Goal: Transaction & Acquisition: Purchase product/service

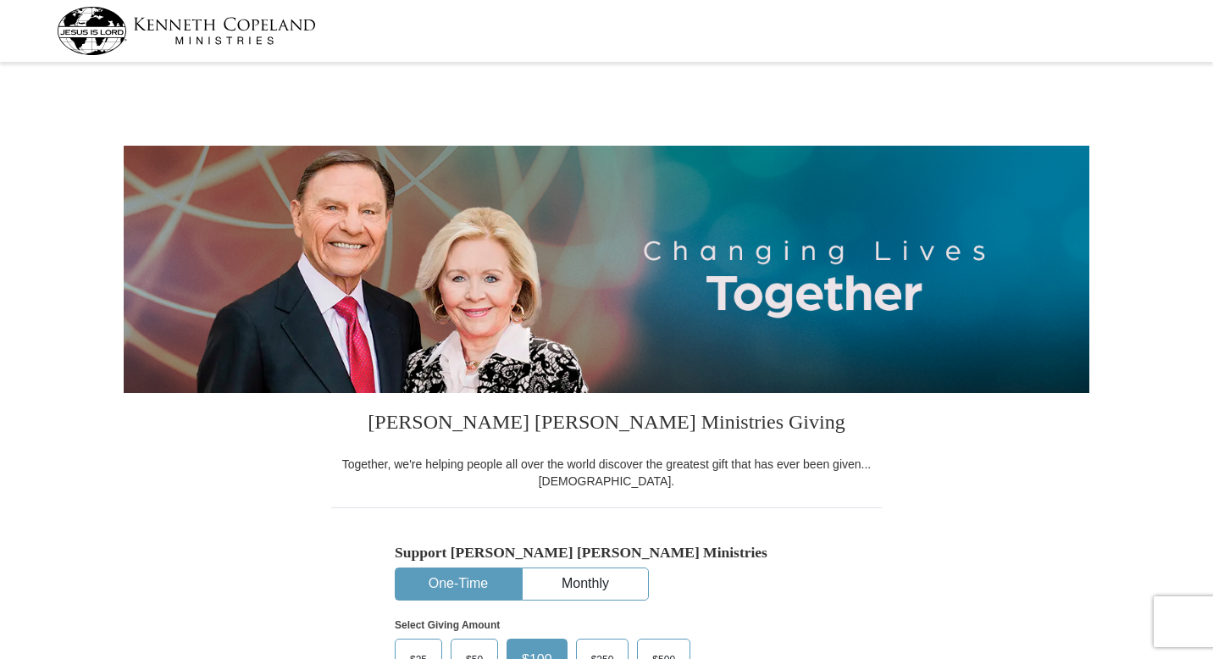
select select "MI"
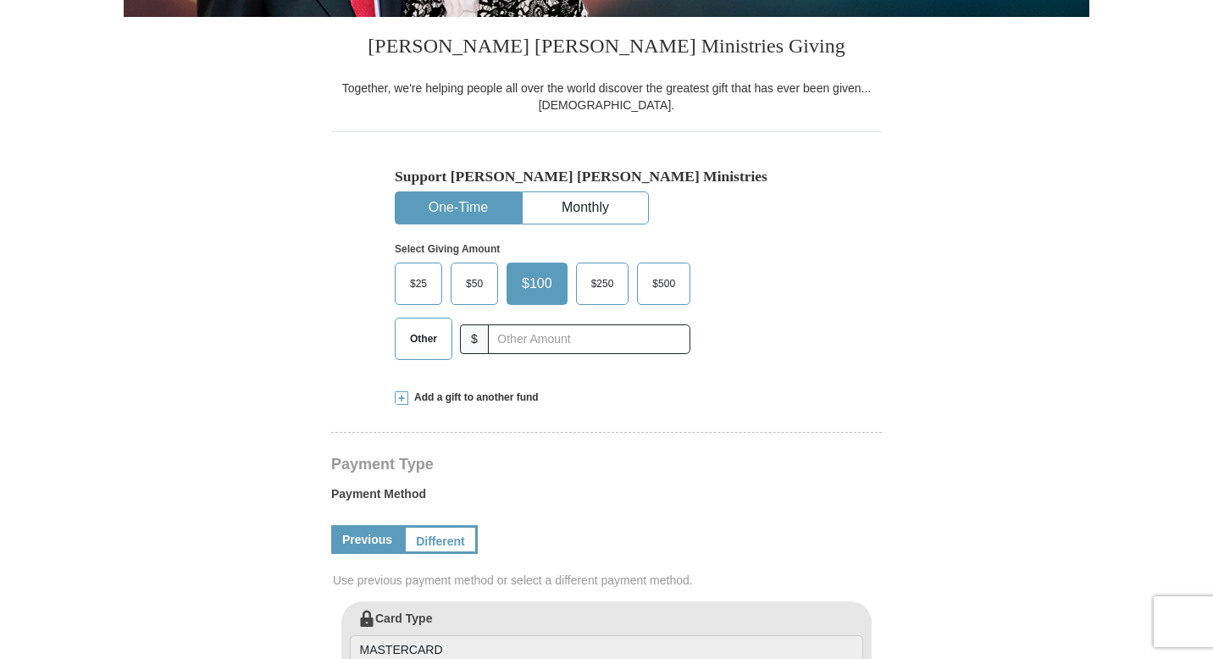
scroll to position [421, 0]
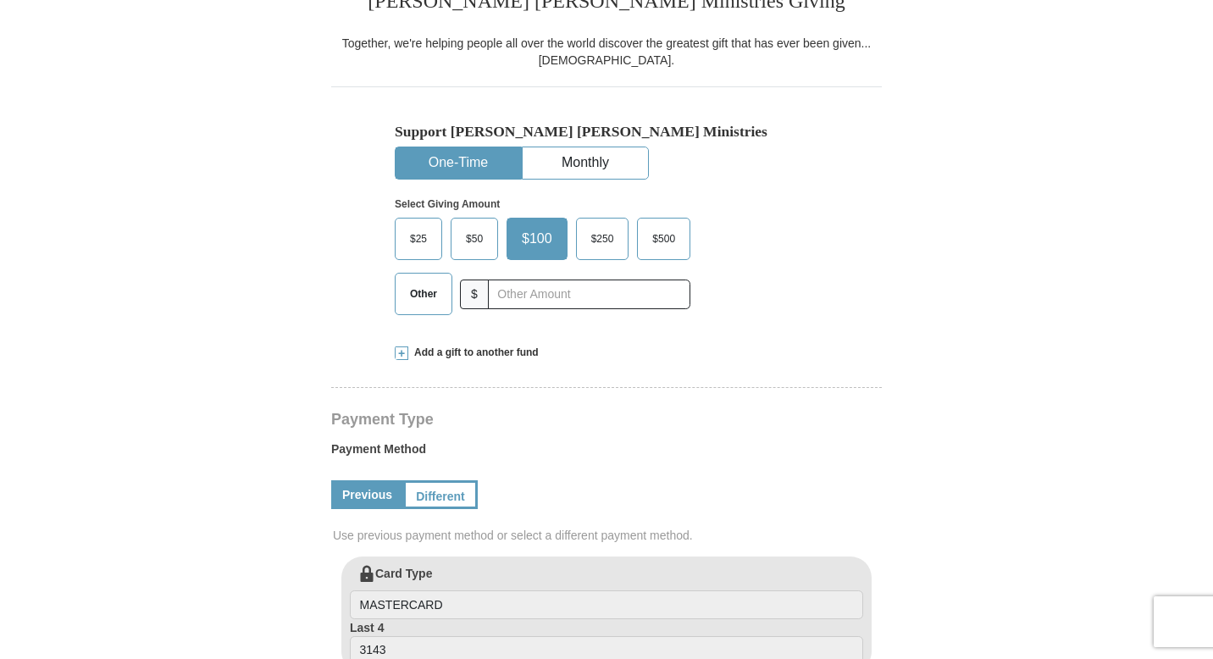
click at [472, 240] on span "$50" at bounding box center [474, 238] width 34 height 25
click at [0, 0] on input "$50" at bounding box center [0, 0] width 0 height 0
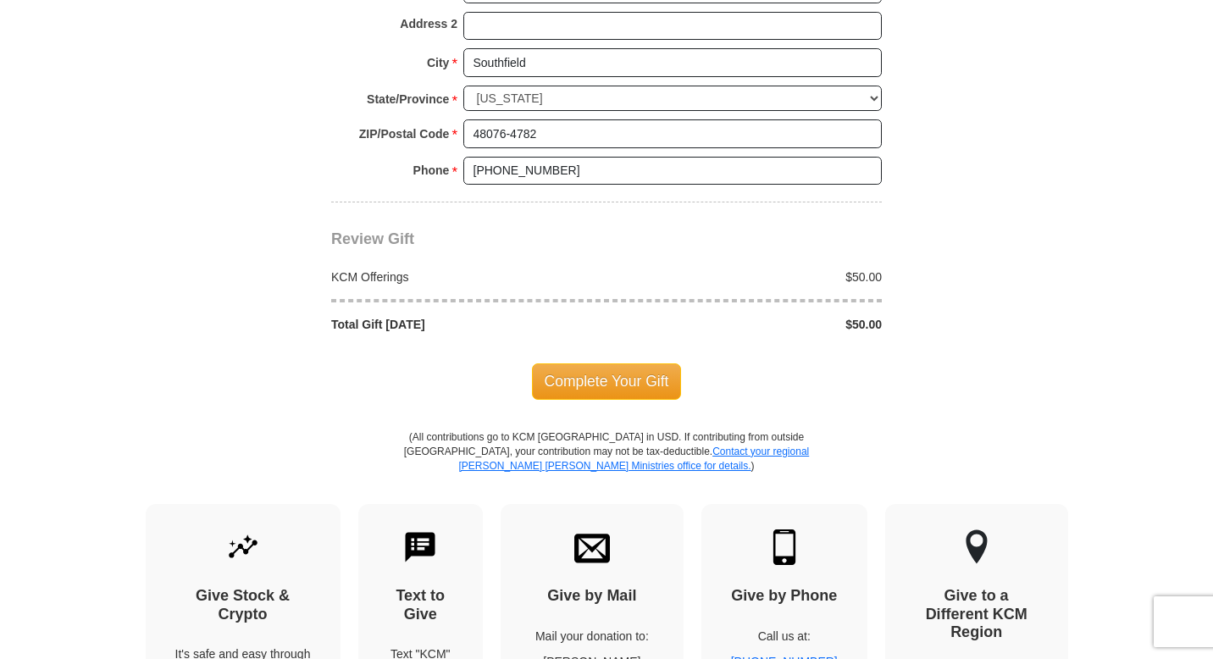
scroll to position [1389, 0]
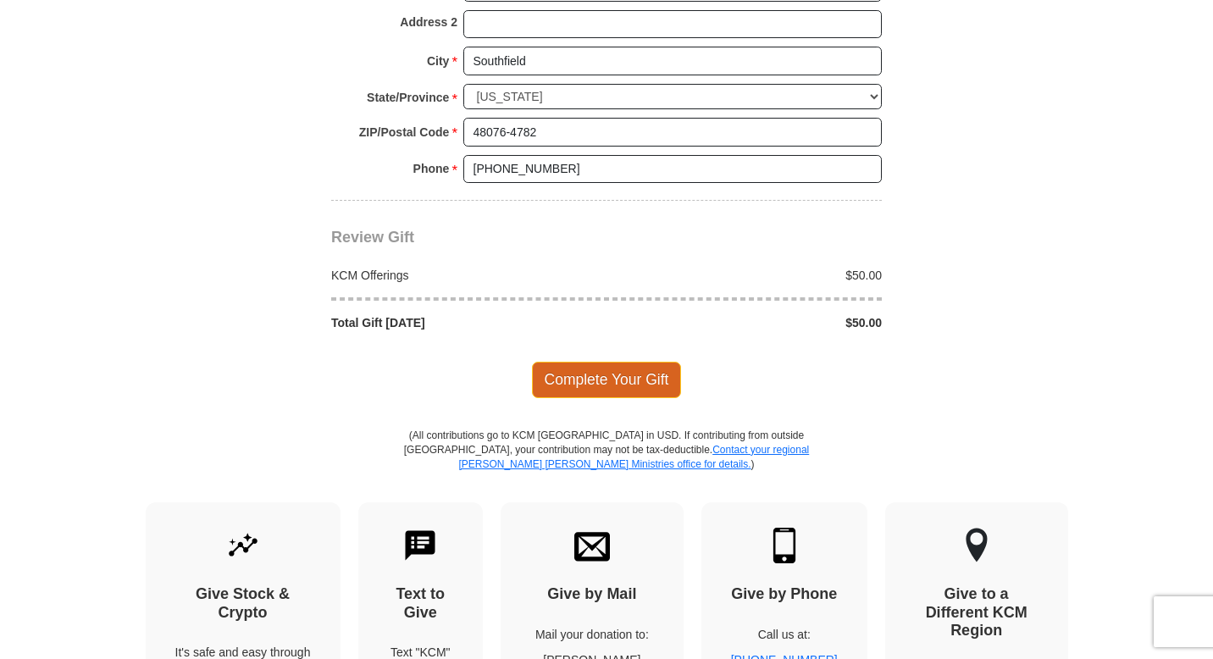
click at [592, 389] on span "Complete Your Gift" at bounding box center [607, 380] width 150 height 36
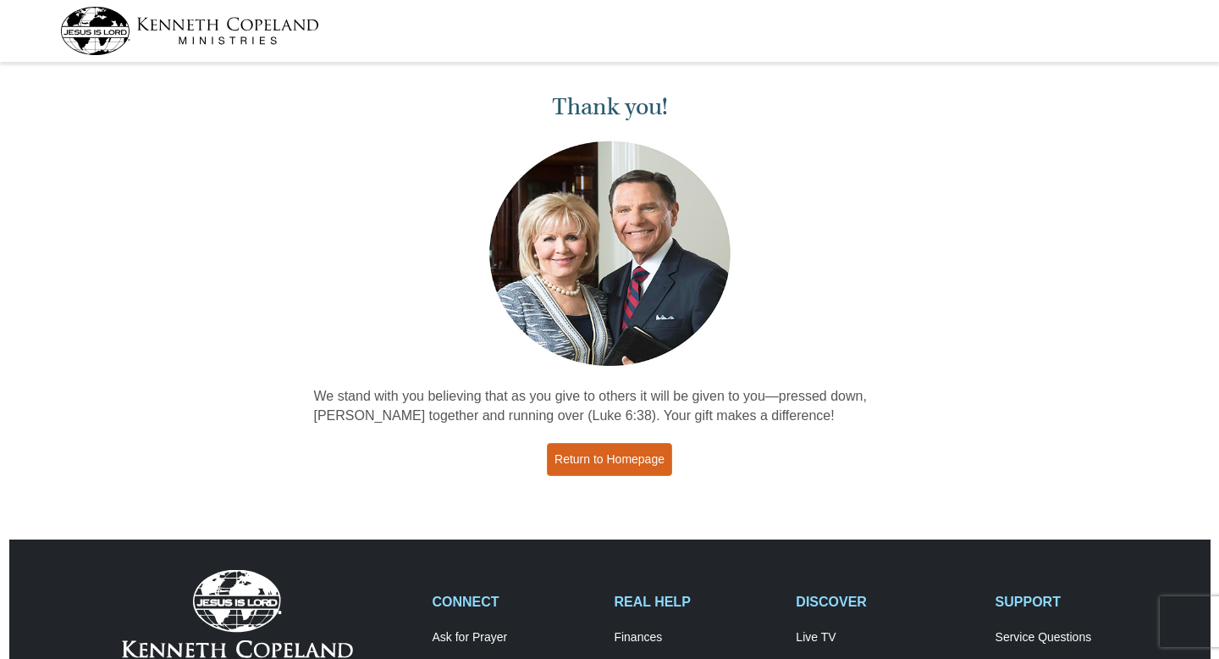
click at [615, 458] on link "Return to Homepage" at bounding box center [609, 459] width 125 height 33
